Goal: Task Accomplishment & Management: Use online tool/utility

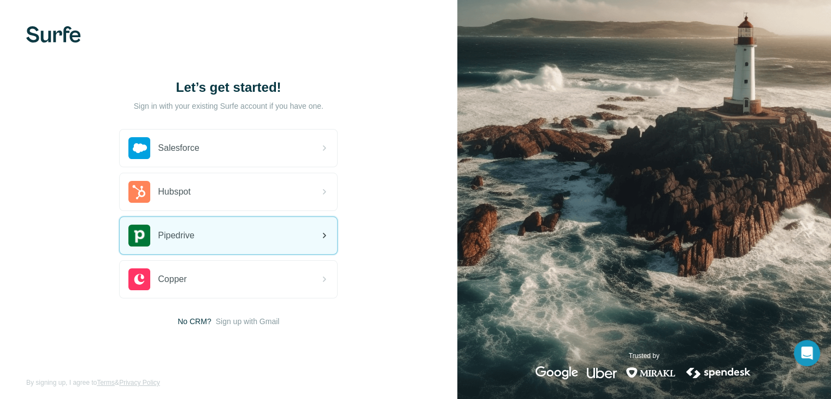
click at [254, 237] on div "Pipedrive" at bounding box center [228, 235] width 217 height 37
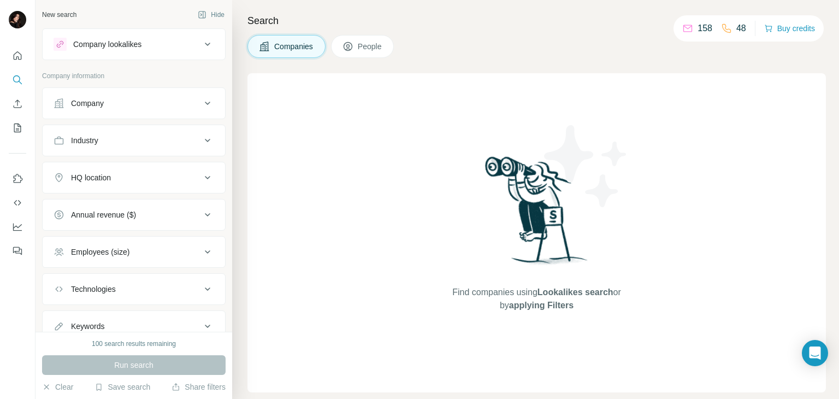
scroll to position [39, 0]
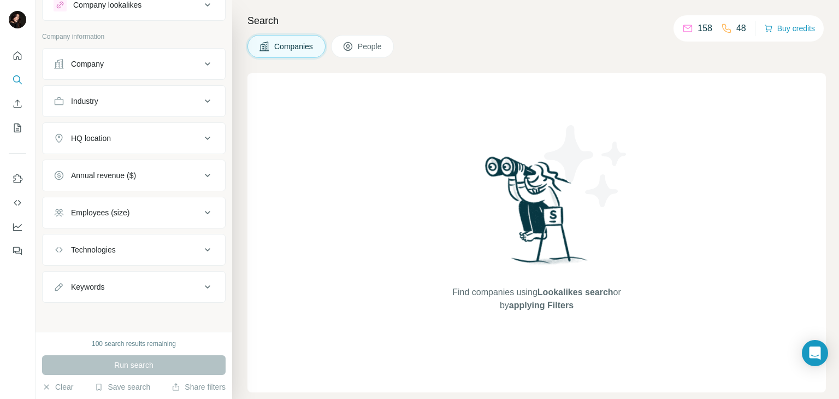
drag, startPoint x: 654, startPoint y: 113, endPoint x: 506, endPoint y: 131, distance: 148.5
click at [506, 131] on div "Find companies using Lookalikes search or by applying Filters" at bounding box center [537, 232] width 197 height 319
click at [15, 178] on icon "Use Surfe on LinkedIn" at bounding box center [17, 178] width 11 height 11
